Goal: Find specific page/section: Find specific page/section

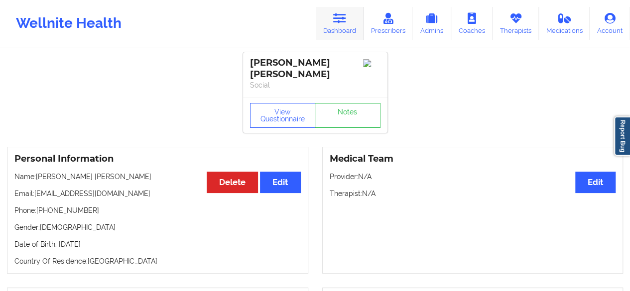
click at [338, 20] on icon at bounding box center [339, 18] width 13 height 11
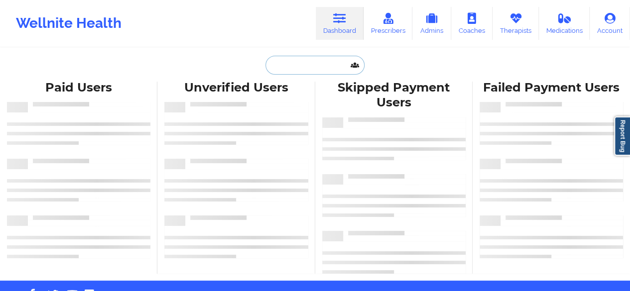
click at [304, 64] on input "text" at bounding box center [314, 65] width 99 height 19
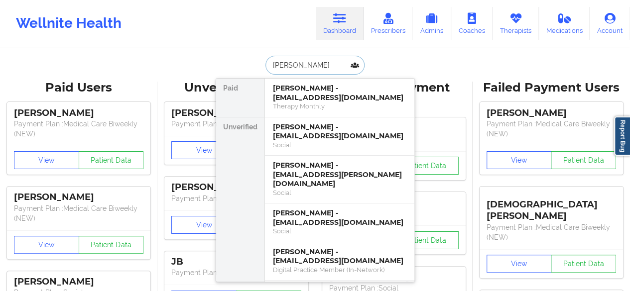
type input "[PERSON_NAME]"
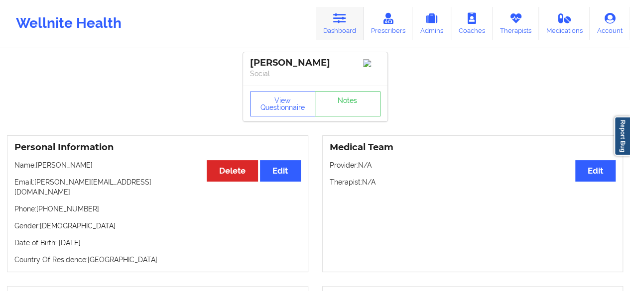
click at [345, 27] on link "Dashboard" at bounding box center [340, 23] width 48 height 33
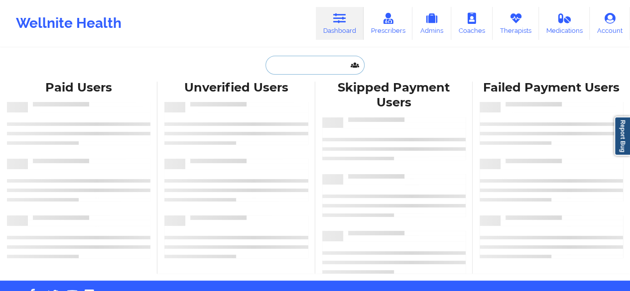
click at [296, 68] on input "text" at bounding box center [314, 65] width 99 height 19
type input "x"
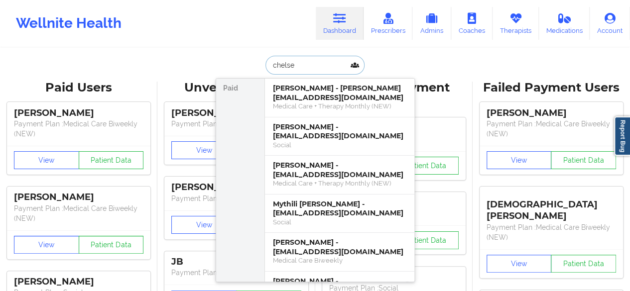
type input "[PERSON_NAME]"
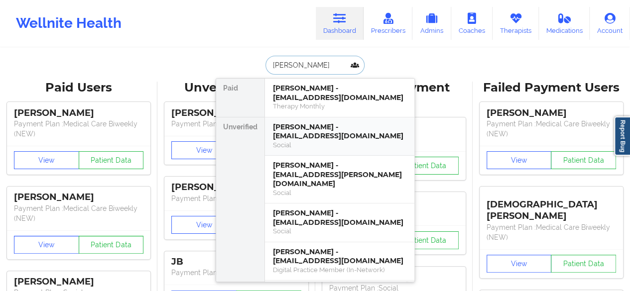
click at [309, 132] on div "[PERSON_NAME] - [EMAIL_ADDRESS][DOMAIN_NAME]" at bounding box center [339, 131] width 133 height 18
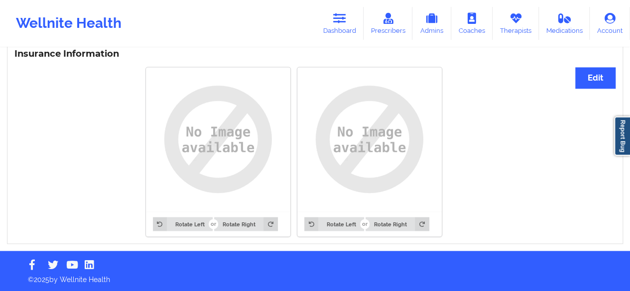
scroll to position [748, 0]
